Goal: Task Accomplishment & Management: Manage account settings

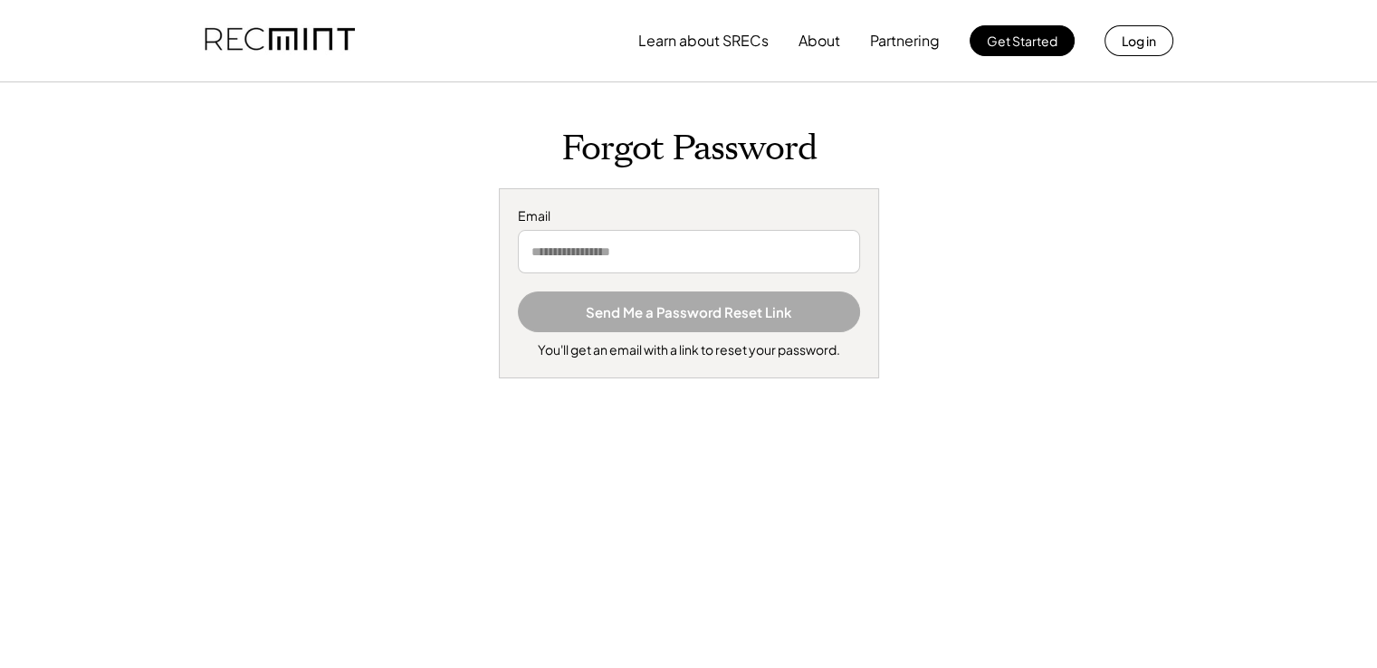
click at [605, 258] on input "email" at bounding box center [689, 251] width 342 height 43
type input "**********"
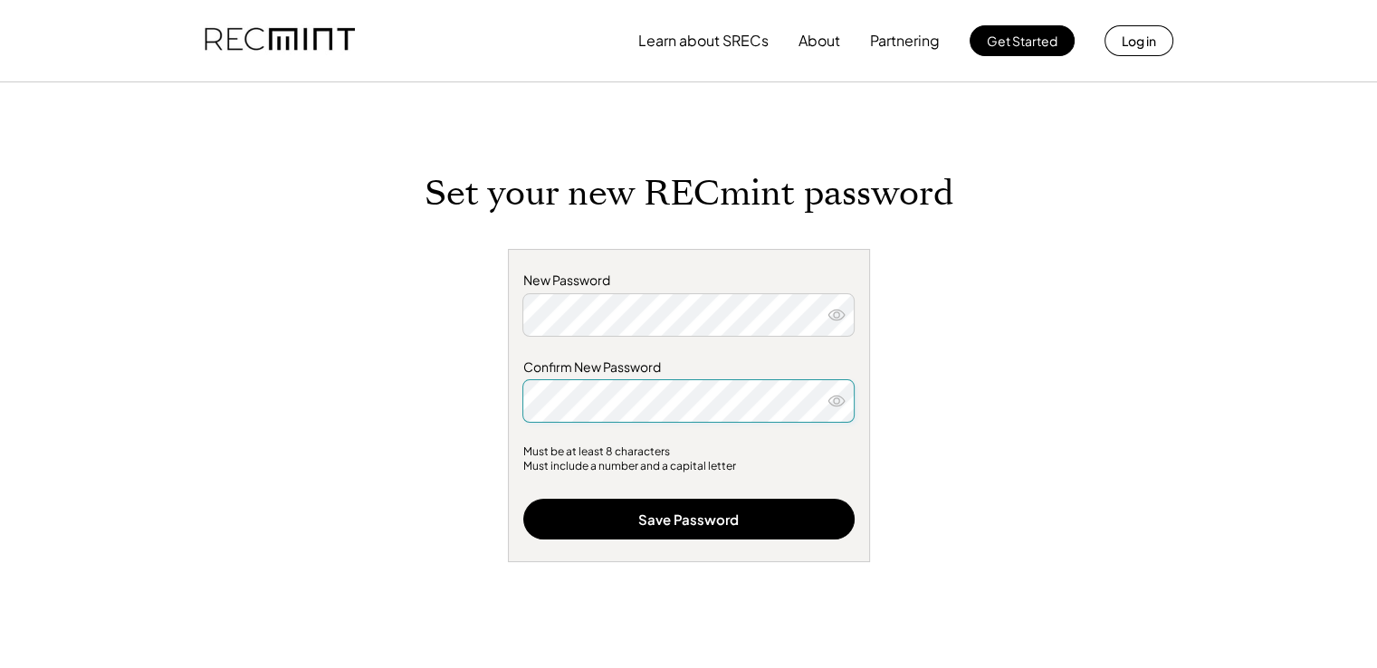
click at [841, 414] on button at bounding box center [836, 400] width 27 height 27
click at [835, 401] on icon at bounding box center [836, 401] width 18 height 18
click at [846, 311] on button at bounding box center [836, 314] width 27 height 27
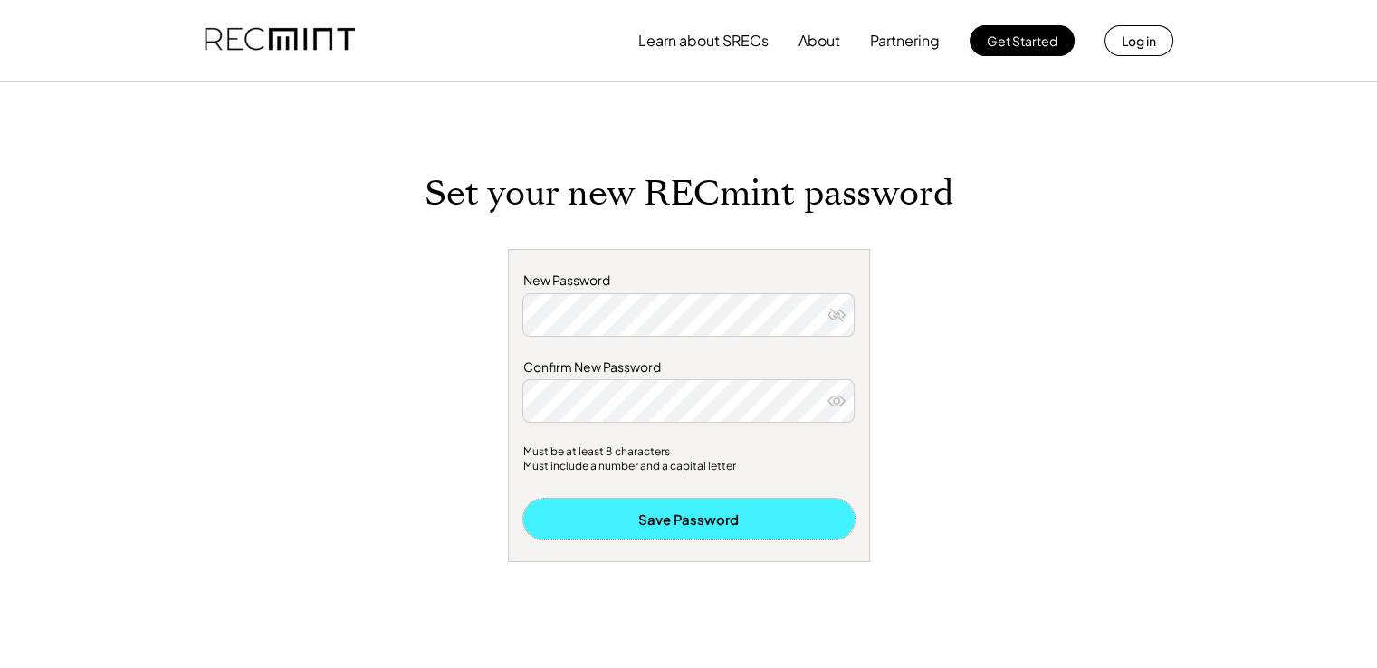
click at [782, 515] on button "Save Password" at bounding box center [688, 519] width 331 height 41
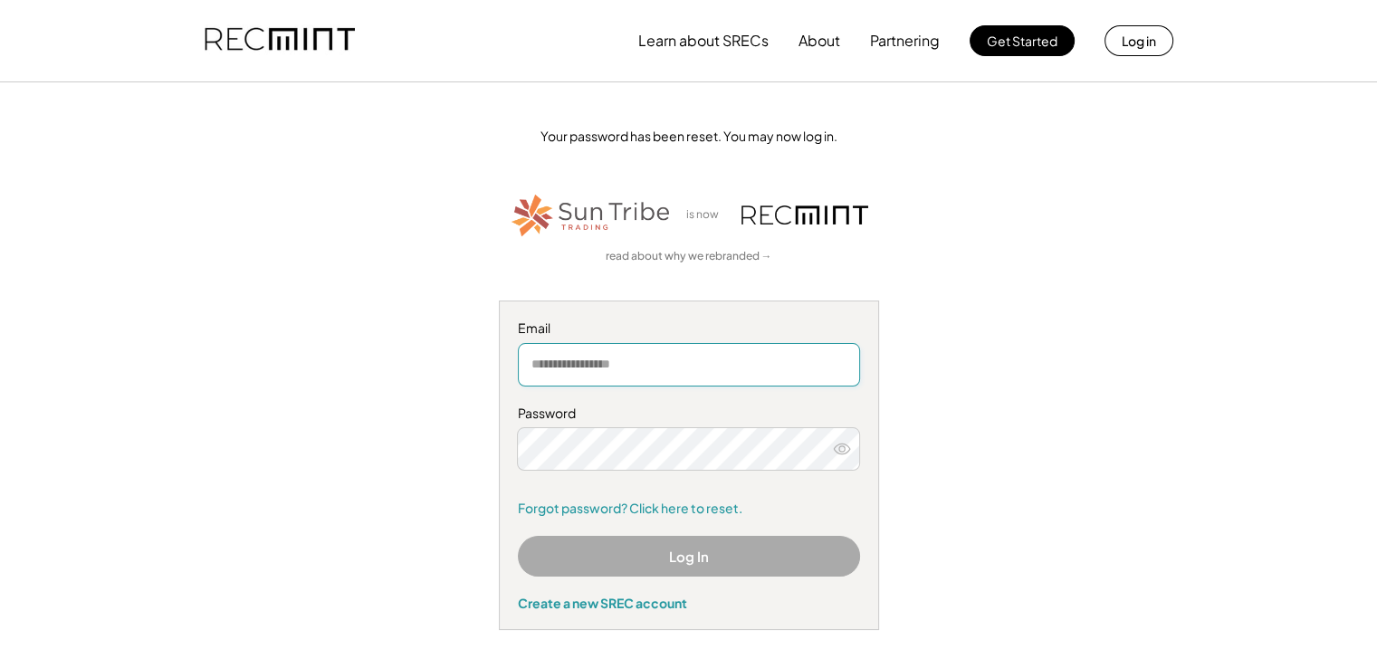
click at [643, 355] on input "email" at bounding box center [689, 364] width 342 height 43
